Goal: Information Seeking & Learning: Learn about a topic

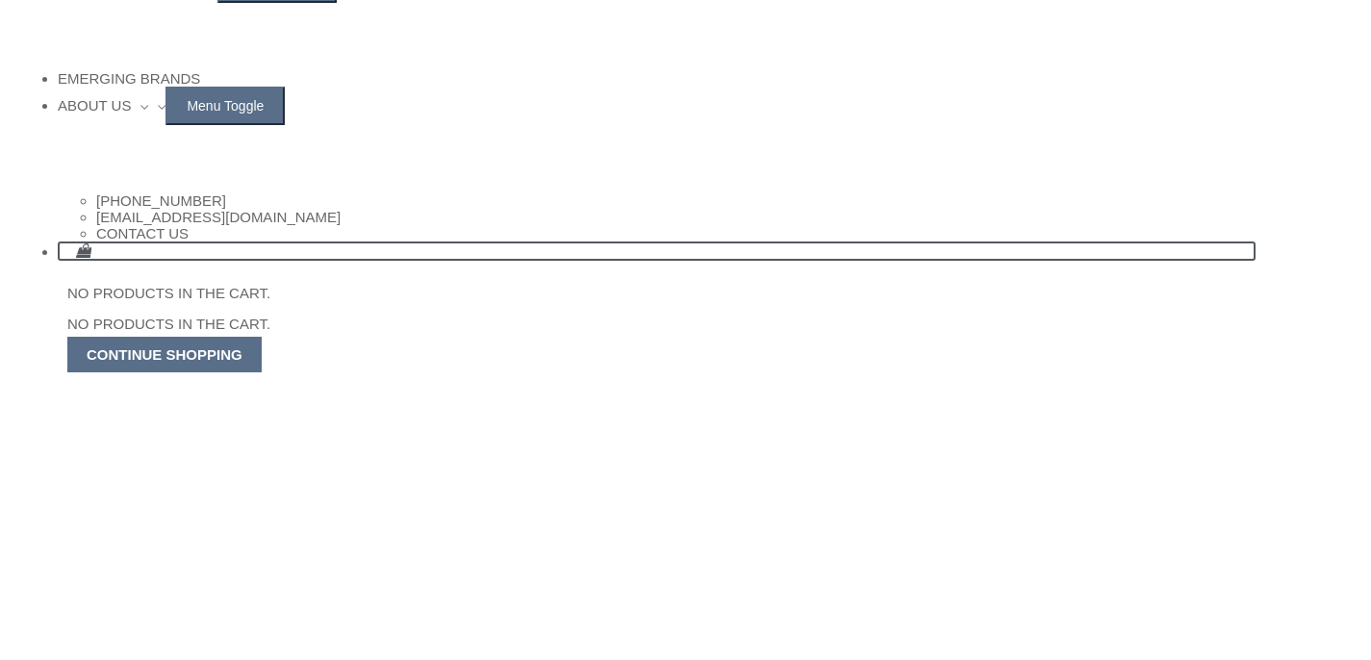
scroll to position [484, 0]
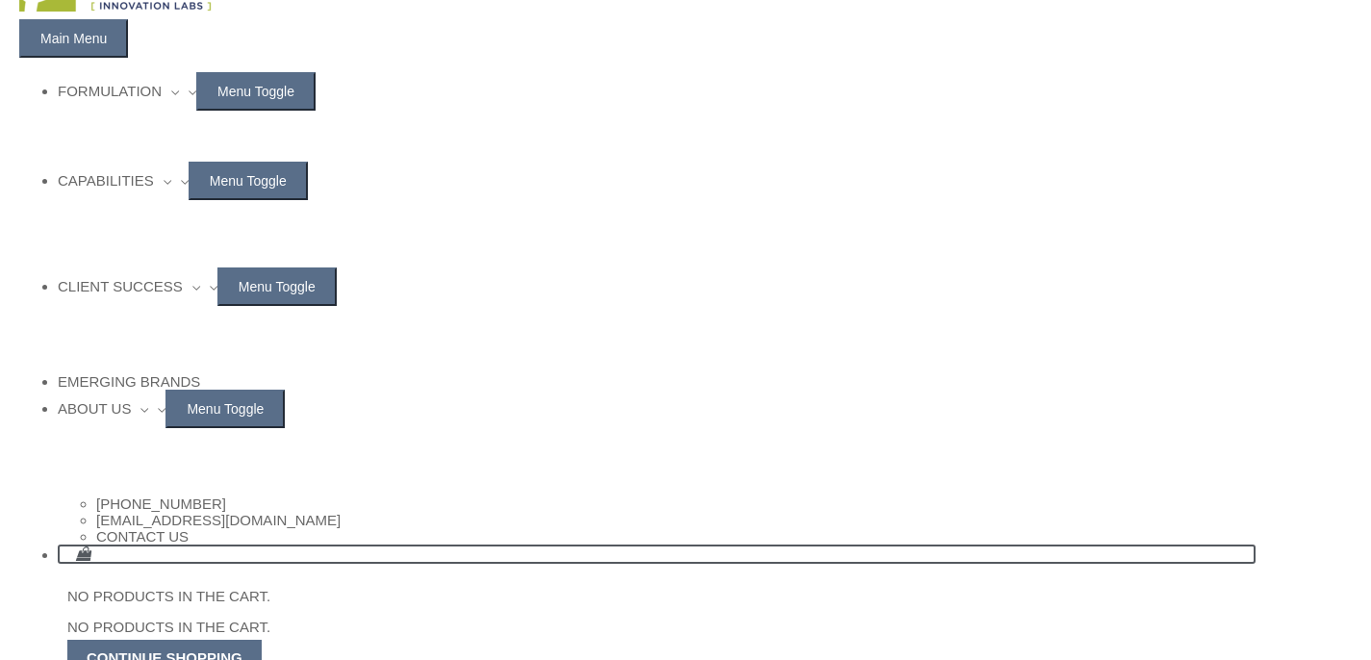
scroll to position [0, 0]
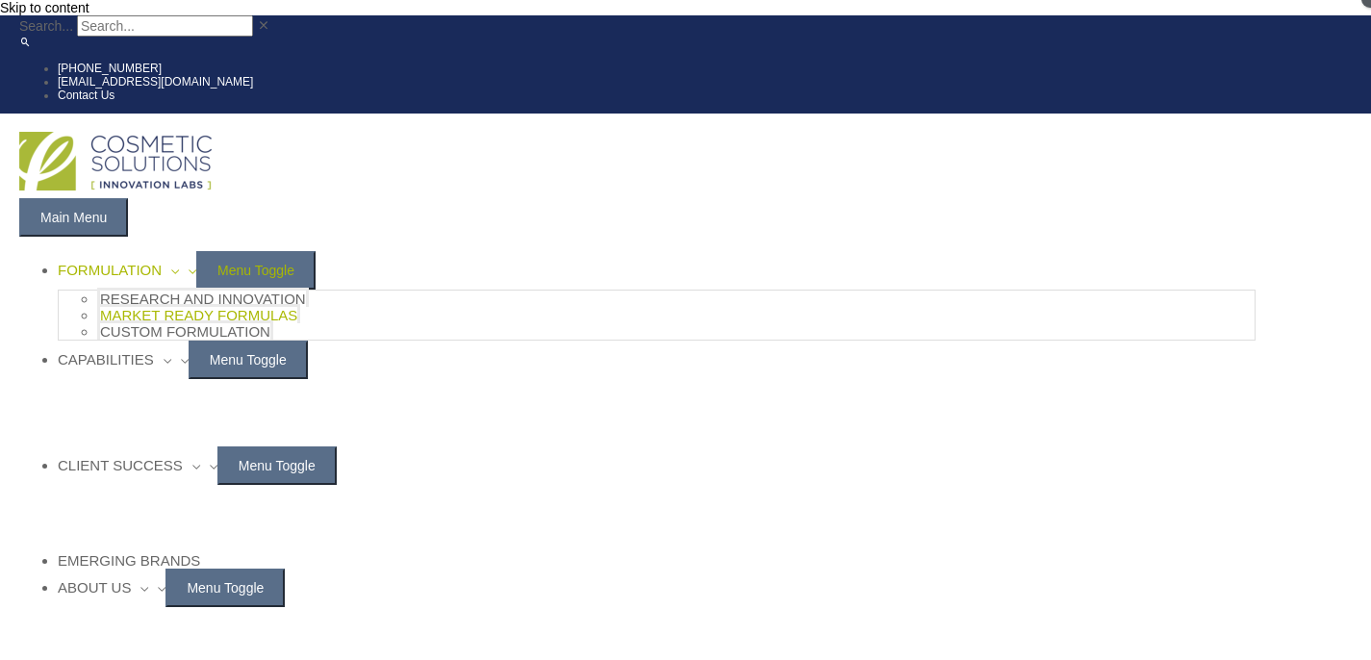
click at [297, 307] on span "Market Ready Formulas" at bounding box center [198, 315] width 197 height 16
